Goal: Task Accomplishment & Management: Use online tool/utility

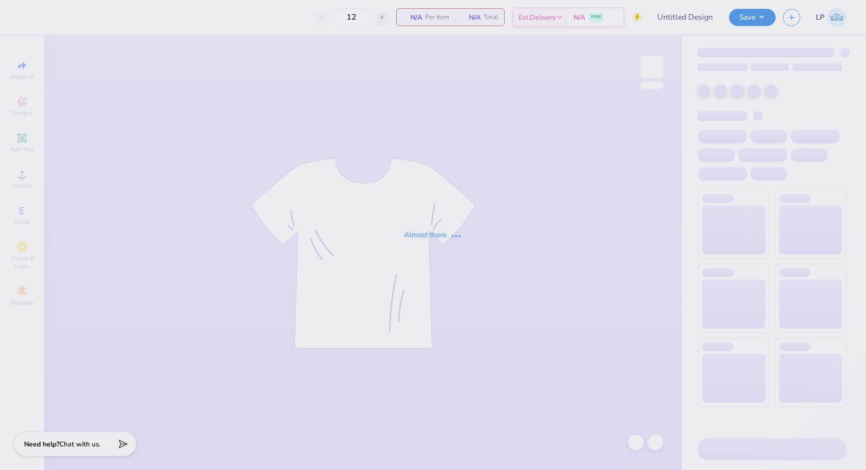
type input "Delt Rush T-Shirt"
type input "50"
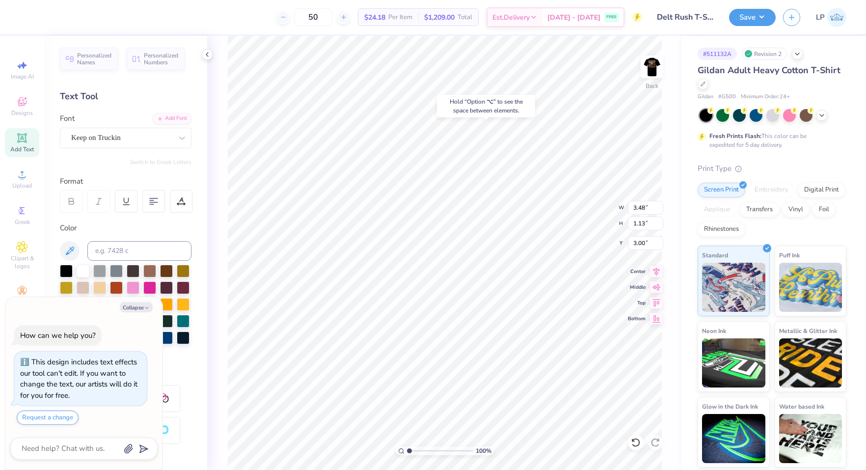
type textarea "x"
type input "0.55"
type input "4.77"
type textarea "x"
type input "4.35"
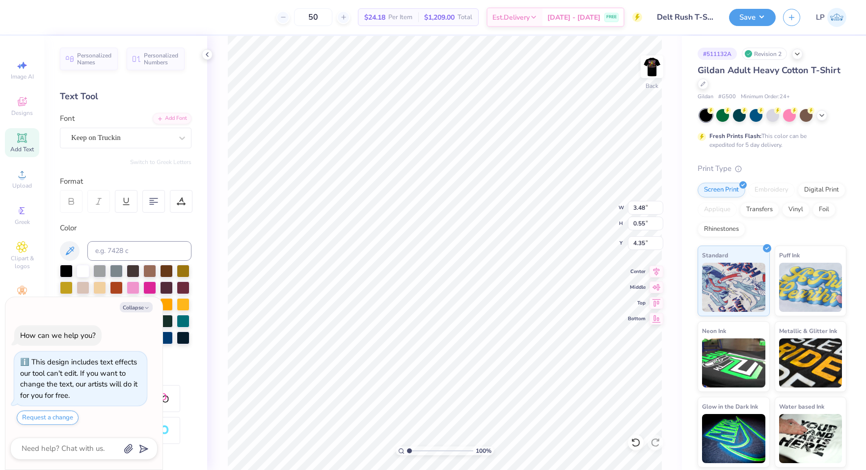
type textarea "x"
type input "4.32"
click at [750, 14] on button "Save" at bounding box center [752, 15] width 47 height 17
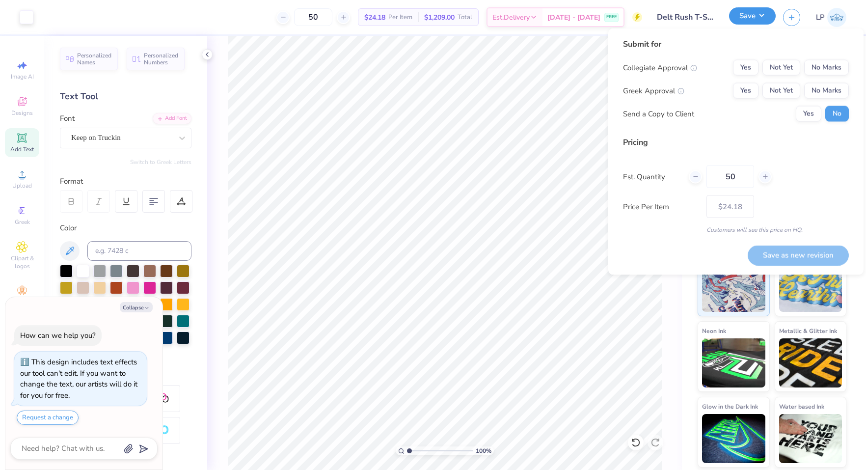
type textarea "x"
click at [835, 64] on button "No Marks" at bounding box center [826, 68] width 45 height 16
click at [743, 92] on button "Yes" at bounding box center [746, 91] width 26 height 16
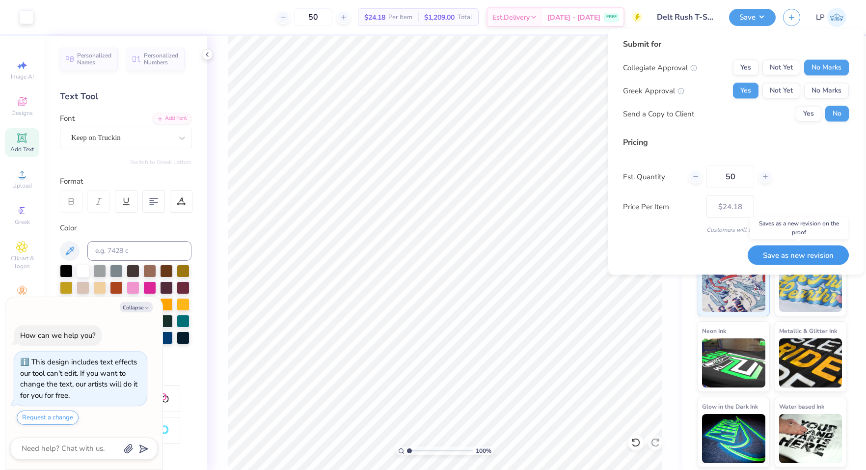
click at [786, 259] on button "Save as new revision" at bounding box center [798, 255] width 101 height 20
type input "$24.18"
type textarea "x"
